Goal: Find contact information: Find contact information

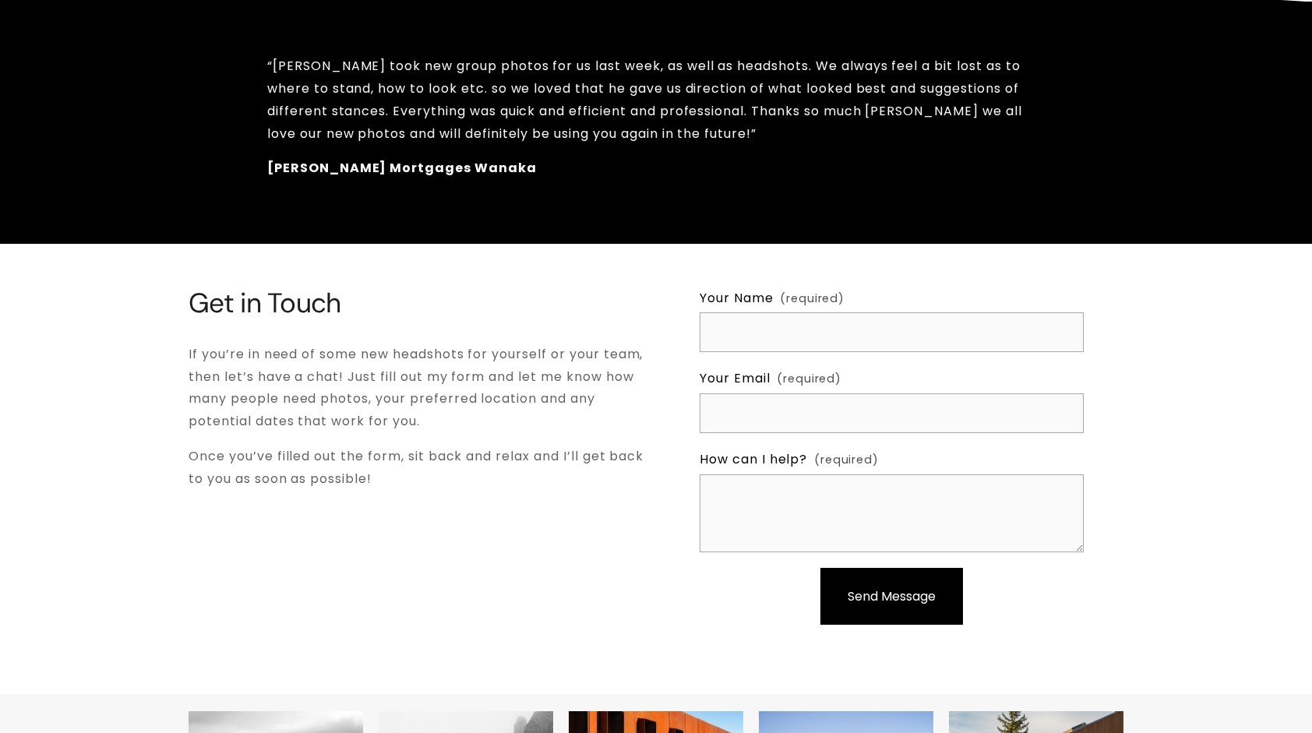
scroll to position [3052, 0]
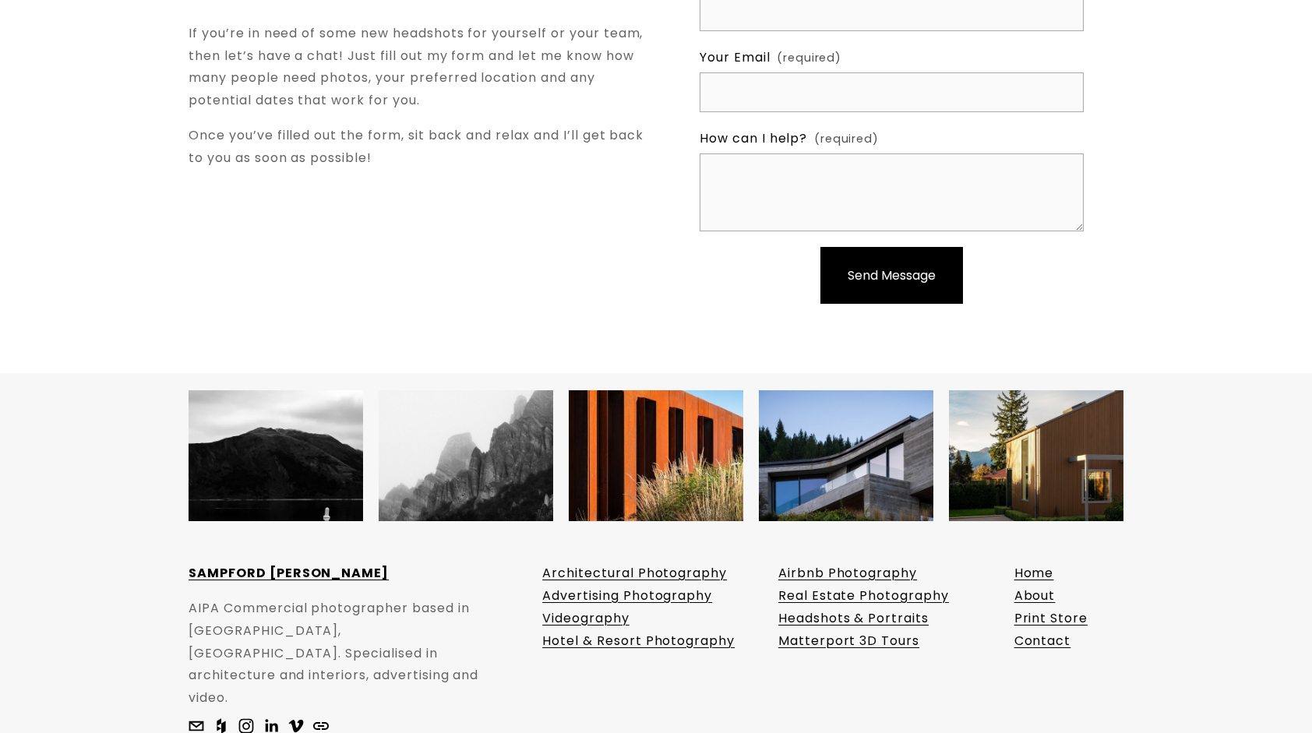
click at [1034, 630] on link "Contact" at bounding box center [1042, 641] width 57 height 23
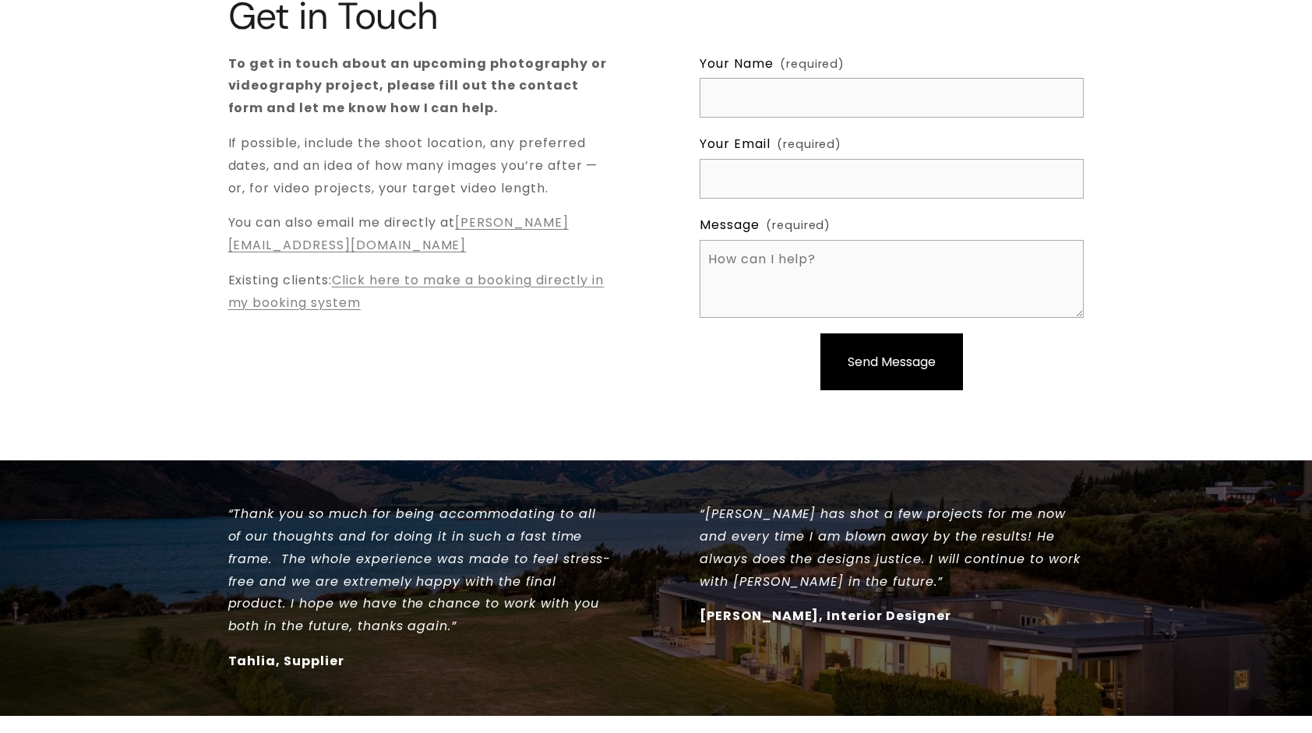
scroll to position [265, 0]
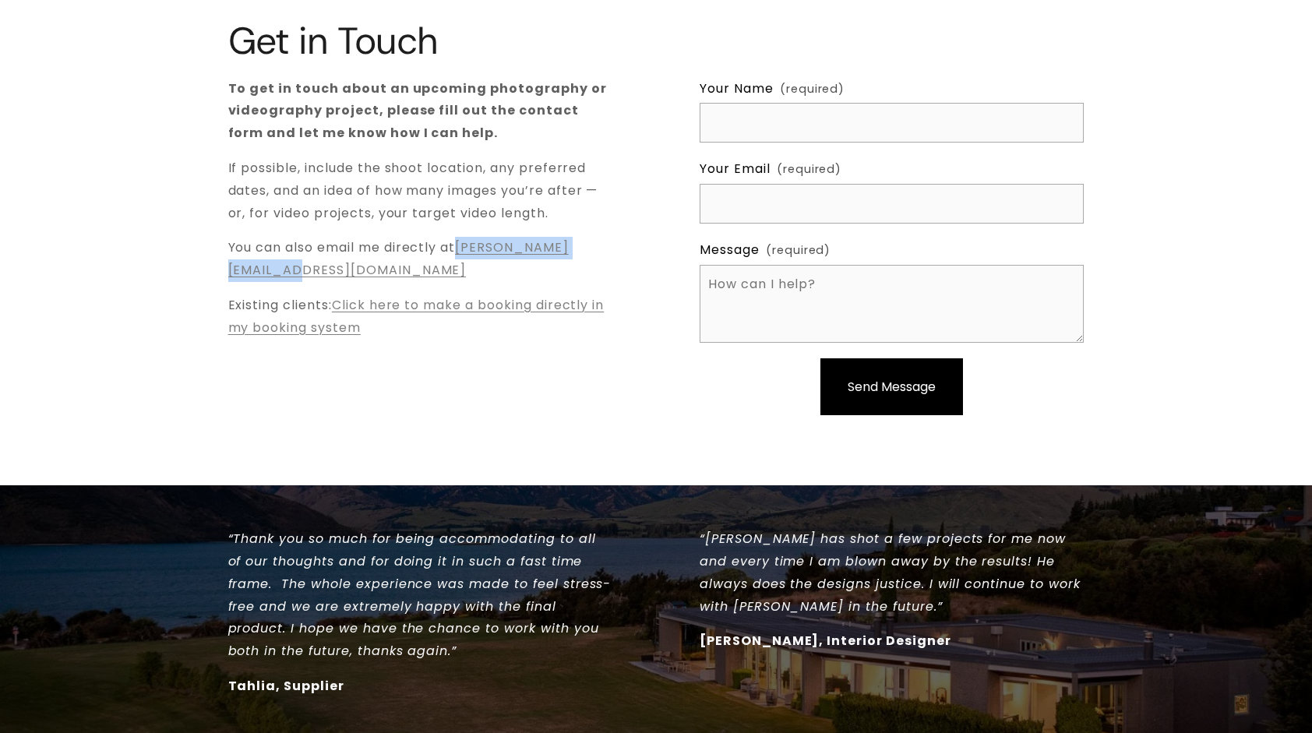
drag, startPoint x: 453, startPoint y: 278, endPoint x: 221, endPoint y: 266, distance: 232.5
click at [221, 266] on div "Get in Touch To get in touch about an upcoming photography or videography proje…" at bounding box center [656, 230] width 1312 height 421
copy link "[PERSON_NAME][EMAIL_ADDRESS][DOMAIN_NAME]"
